Goal: Task Accomplishment & Management: Use online tool/utility

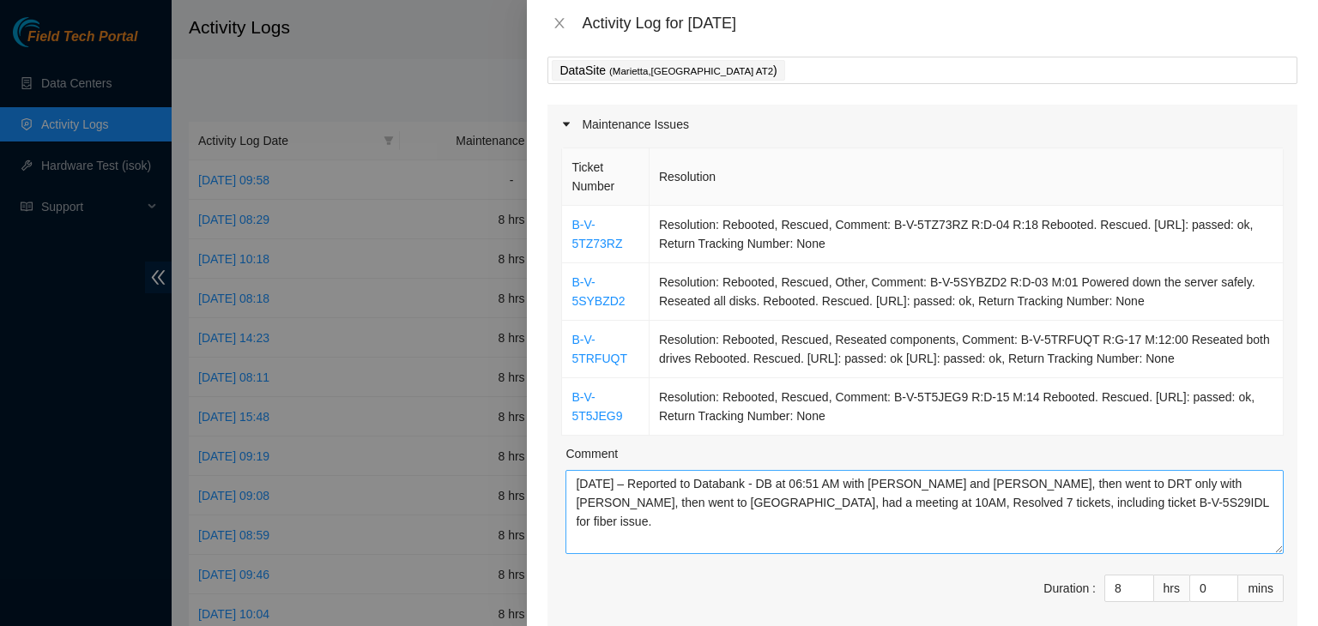
scroll to position [86, 0]
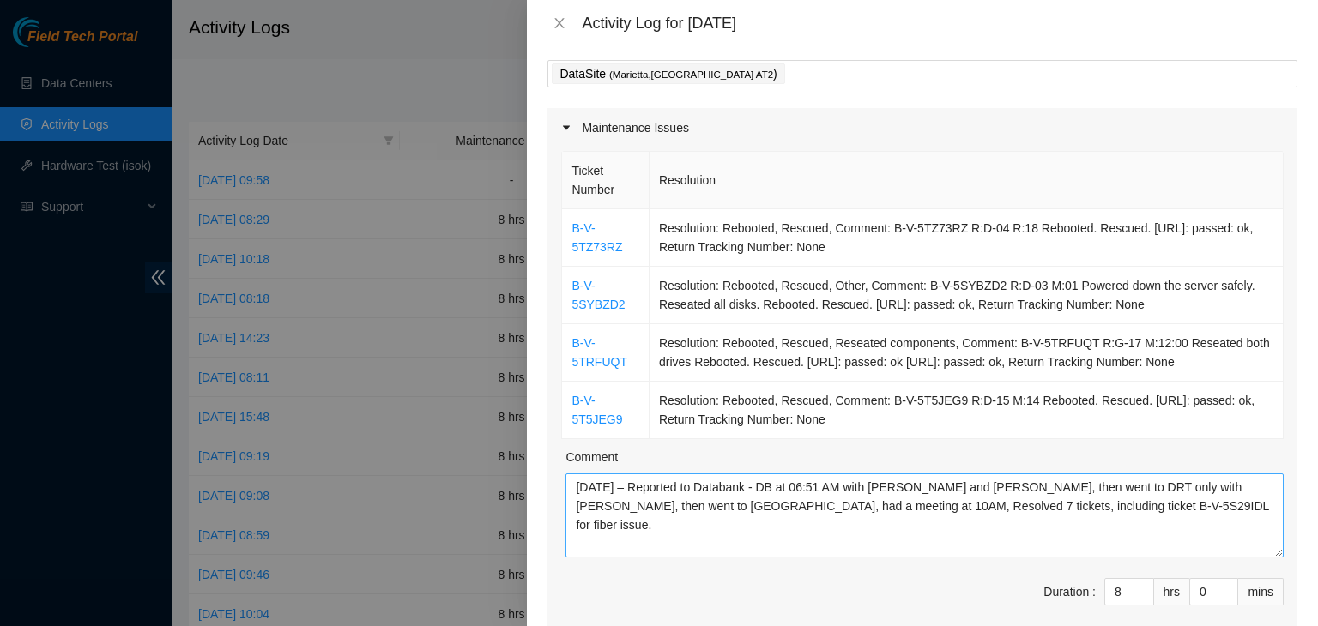
click at [850, 509] on textarea "[DATE] – Reported to Databank - DB at 06:51 AM with [PERSON_NAME] and [PERSON_N…" at bounding box center [925, 516] width 718 height 84
click at [1236, 544] on textarea "[DATE] – Reported to Databank - DB at 06:51 AM with [PERSON_NAME] and [PERSON_N…" at bounding box center [925, 516] width 718 height 84
click at [954, 515] on textarea "[DATE] – Reported to Databank - DB at 06:51 AM with [PERSON_NAME] and [PERSON_N…" at bounding box center [925, 516] width 718 height 84
click at [1215, 513] on textarea "[DATE] – Reported to Databank - DB at 06:51 AM with [PERSON_NAME] and [PERSON_N…" at bounding box center [925, 516] width 718 height 84
paste textarea "(DB) at 06:51 AM with [PERSON_NAME] and [PERSON_NAME], then proceeded to DRT wi…"
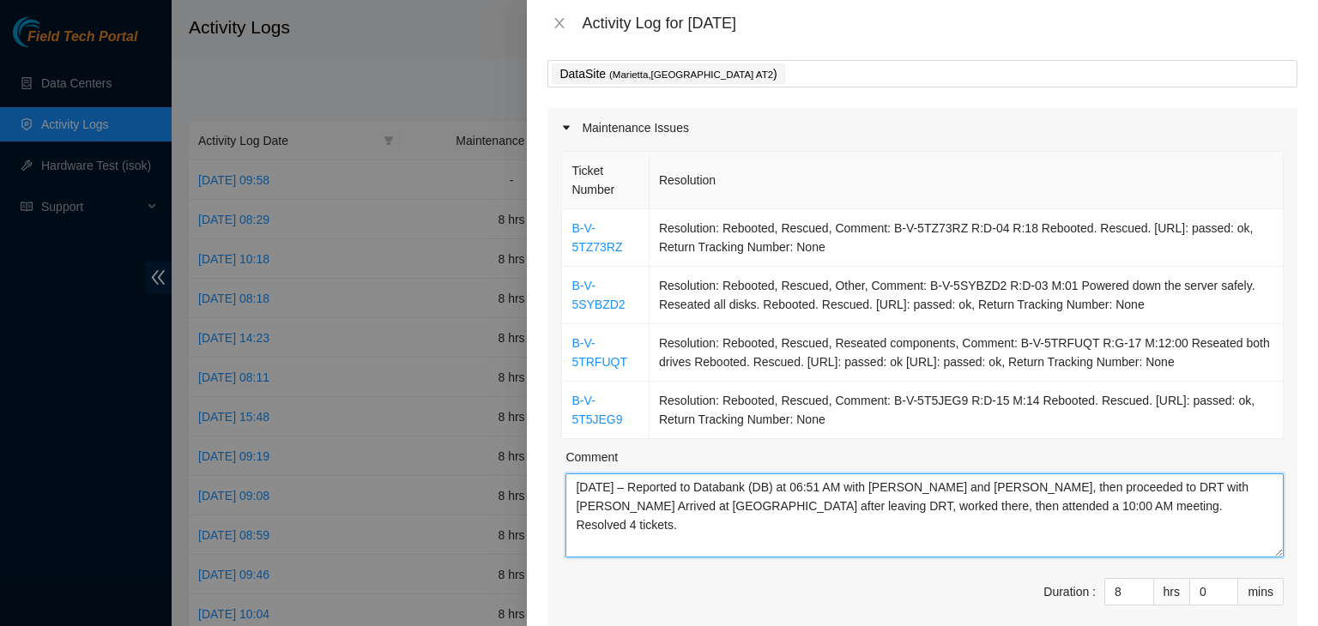
type textarea "[DATE] – Reported to Databank (DB) at 06:51 AM with [PERSON_NAME] and [PERSON_N…"
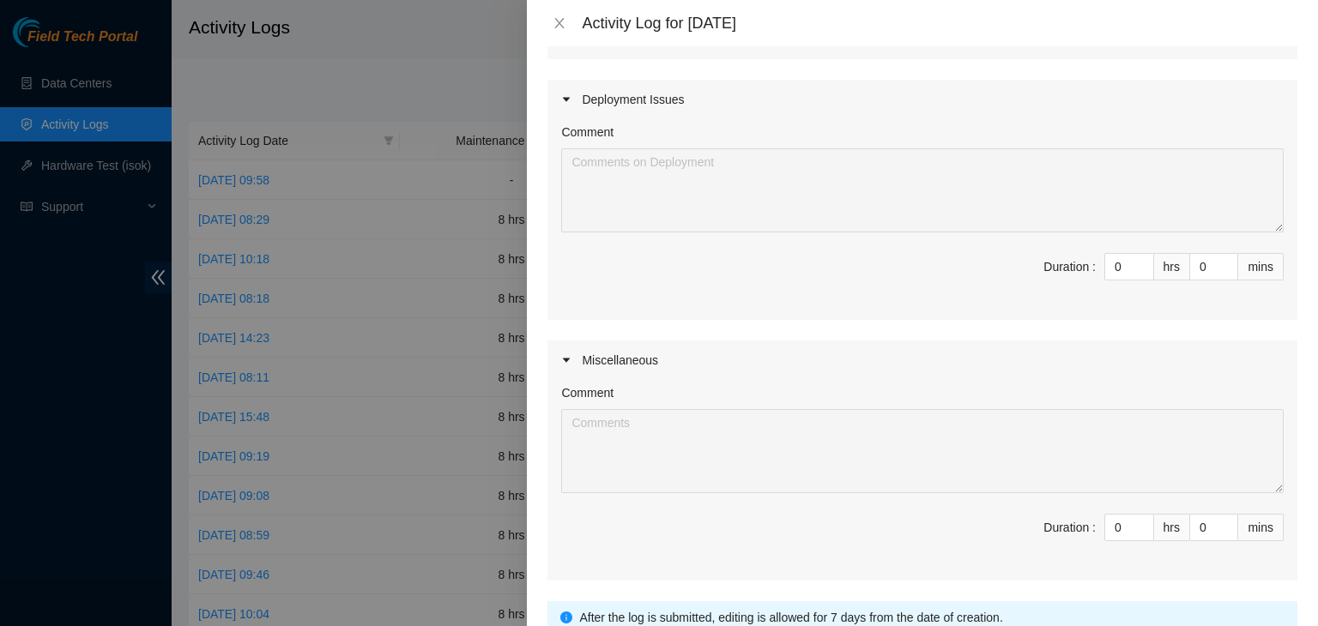
scroll to position [772, 0]
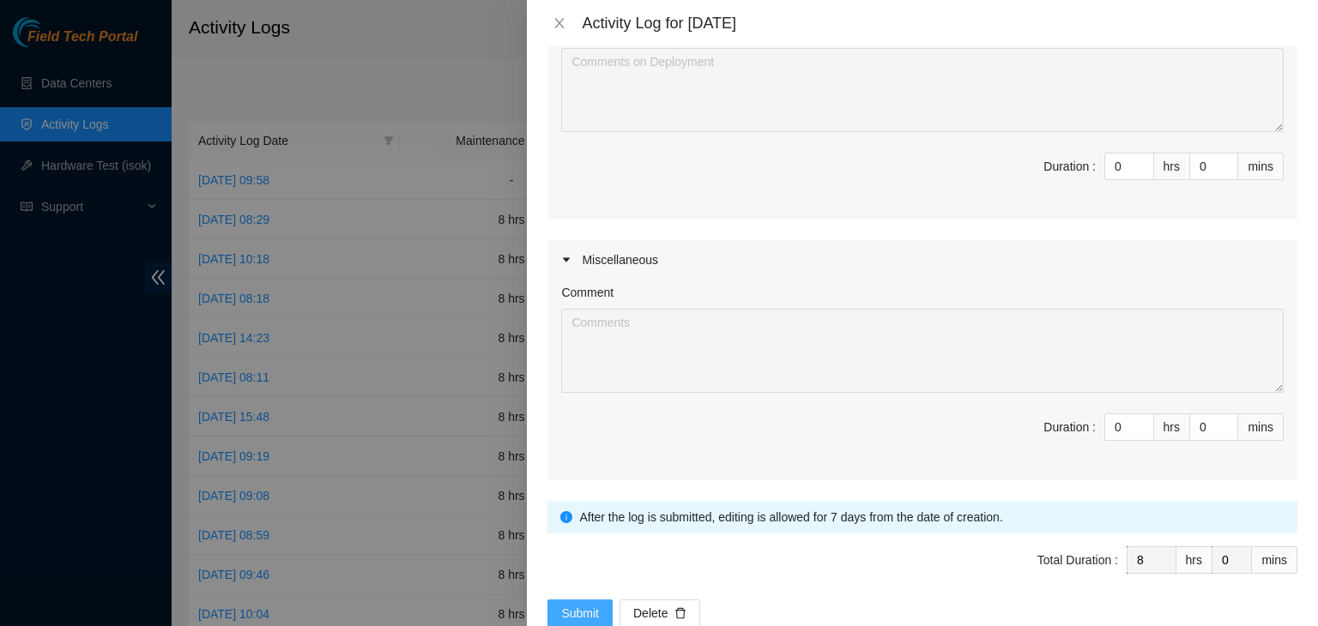
click at [578, 604] on span "Submit" at bounding box center [580, 613] width 38 height 19
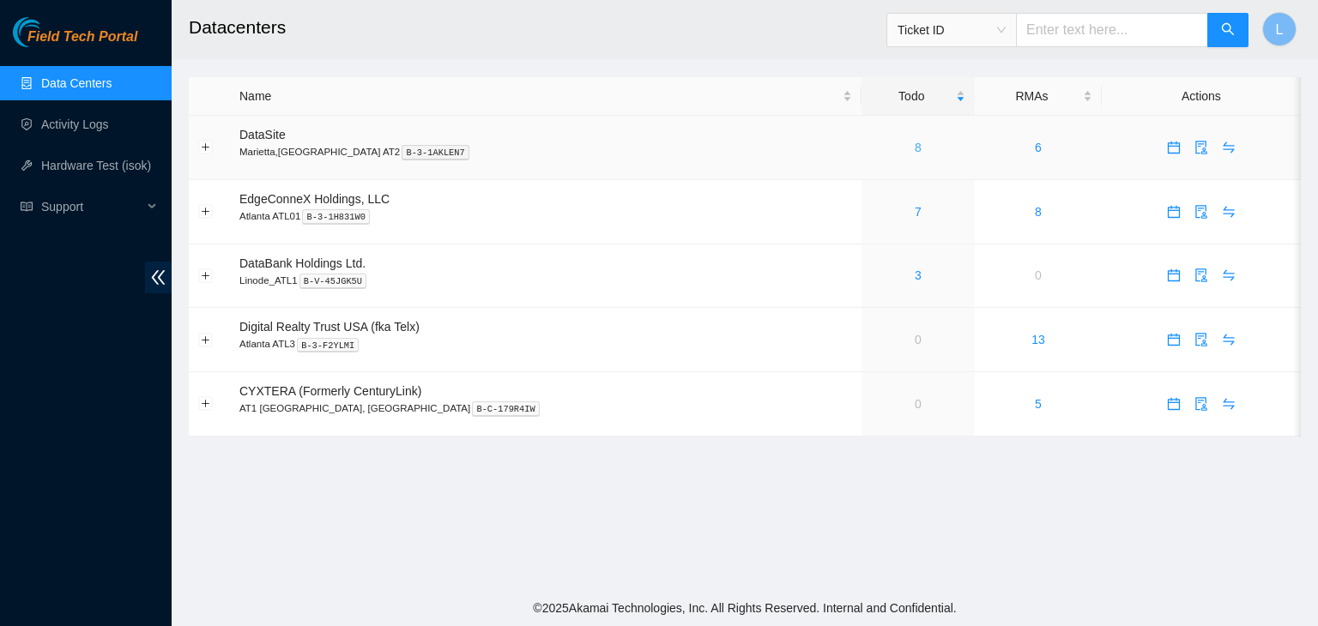
click at [915, 152] on link "8" at bounding box center [918, 148] width 7 height 14
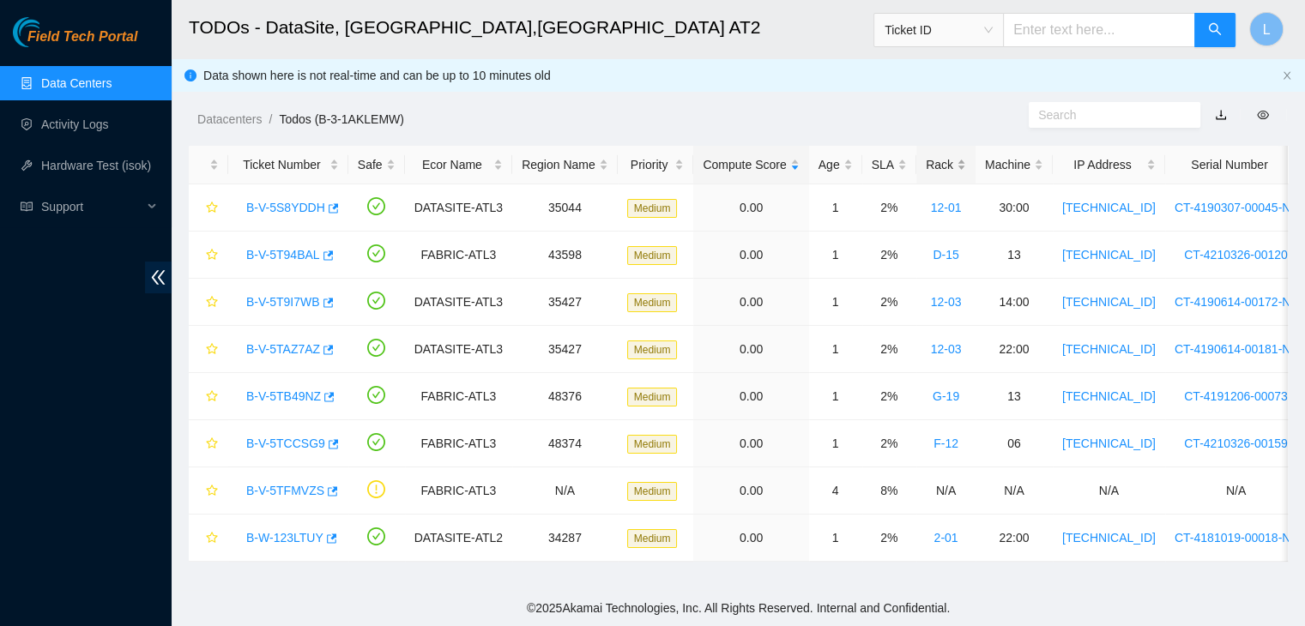
click at [926, 167] on div "Rack" at bounding box center [946, 164] width 40 height 19
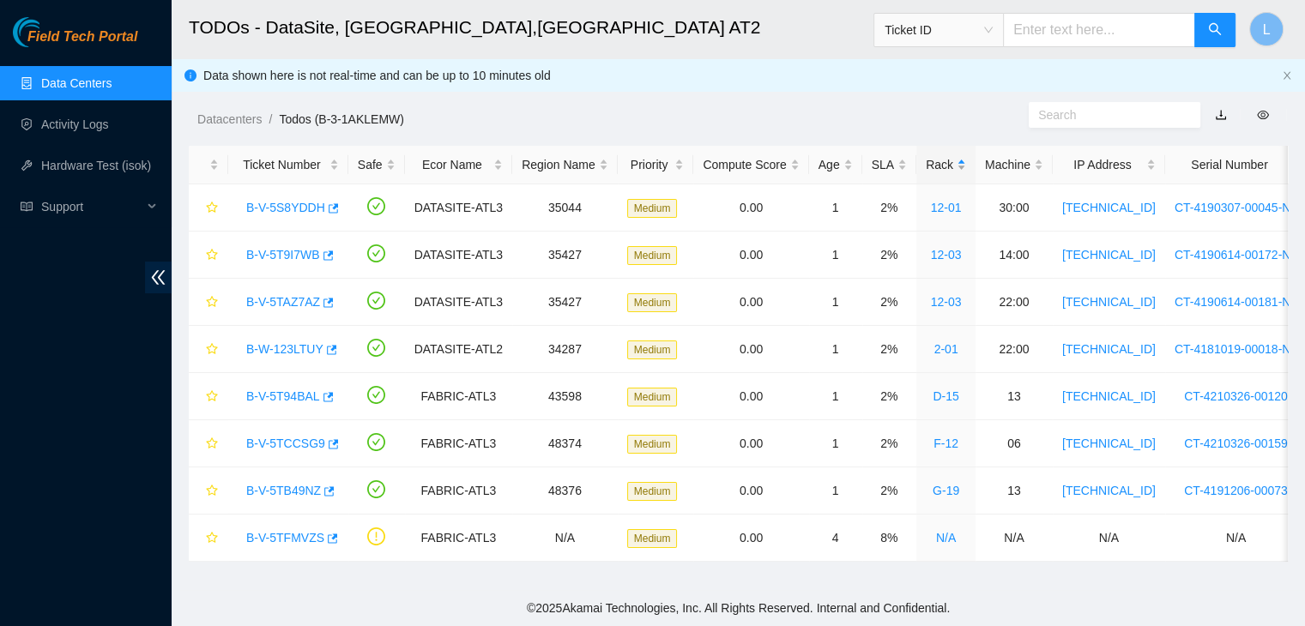
click at [926, 167] on div "Rack" at bounding box center [946, 164] width 40 height 19
